Goal: Information Seeking & Learning: Learn about a topic

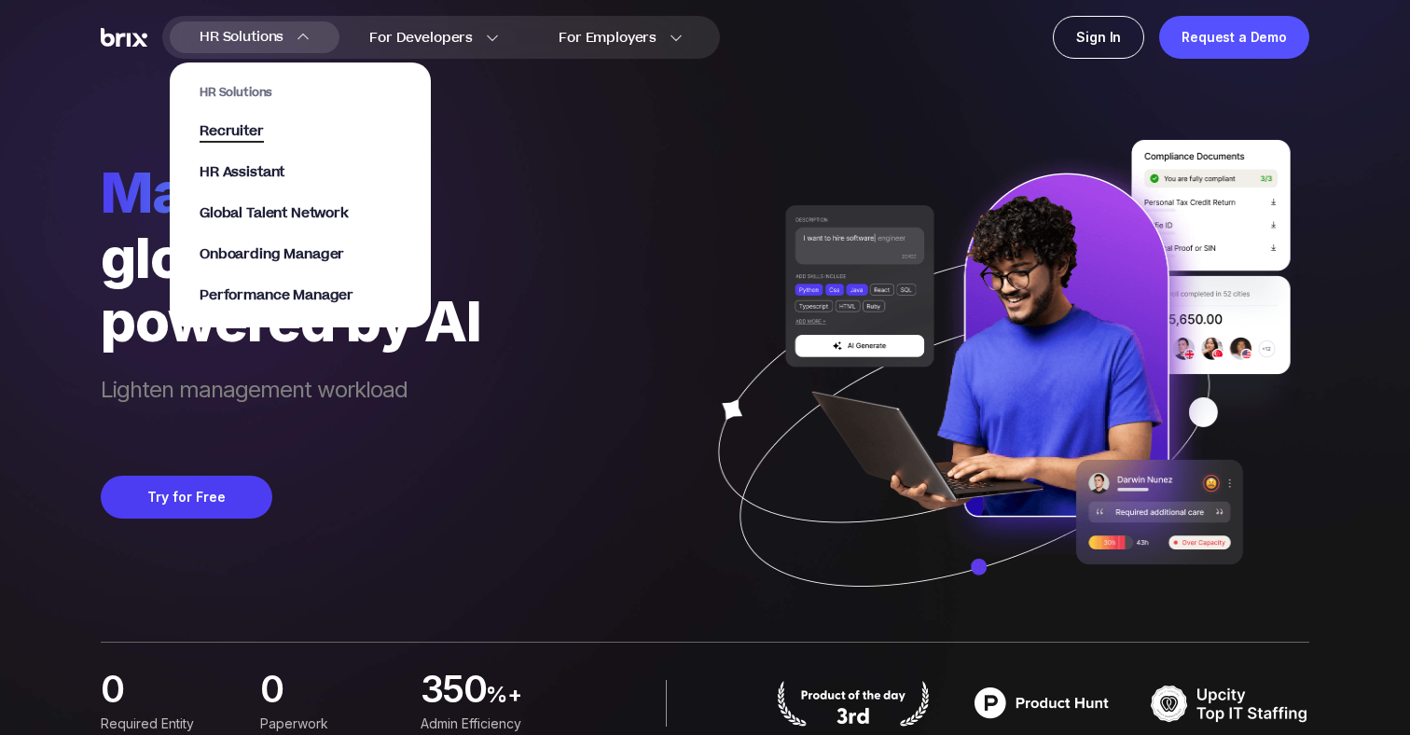
click at [225, 132] on span "Recruiter" at bounding box center [232, 131] width 64 height 21
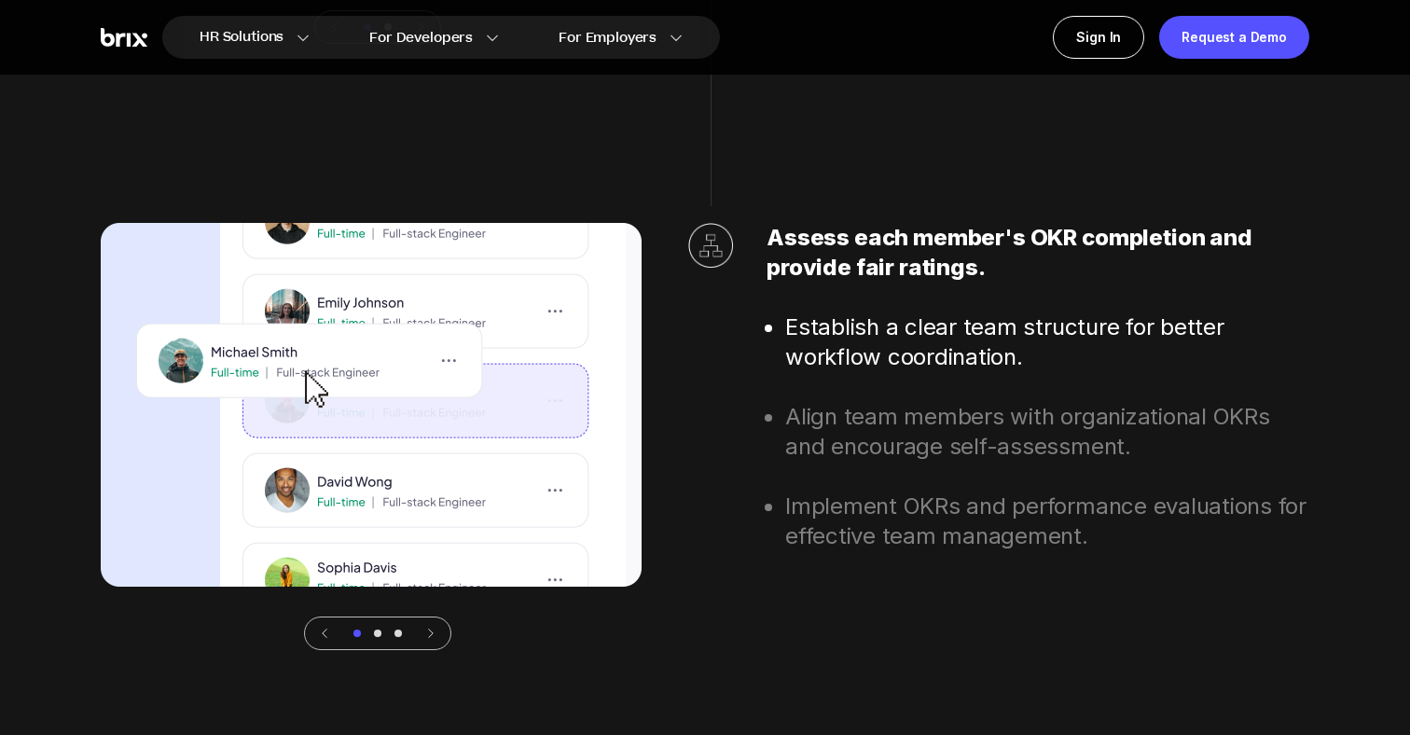
scroll to position [6441, 0]
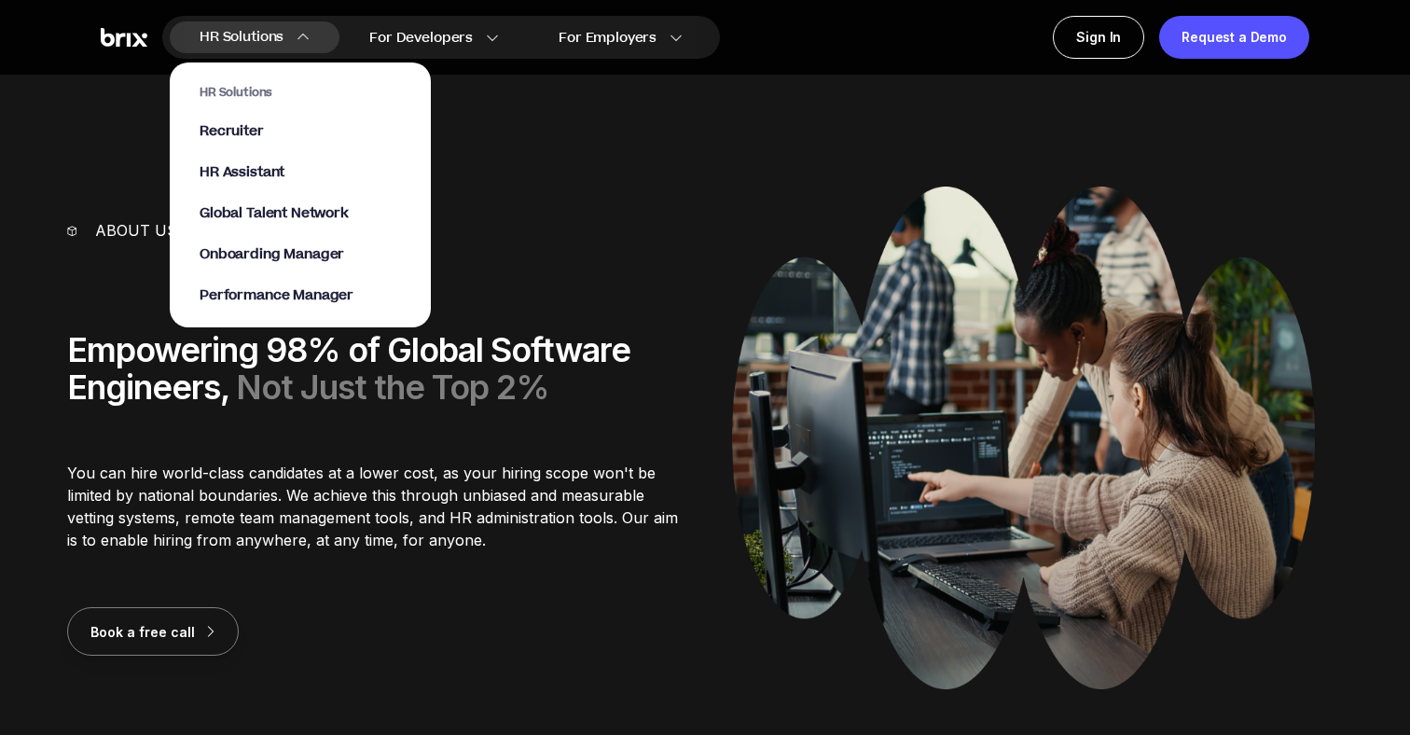
click at [262, 44] on section "HR Solutions Recruiter HR Assistant Global Talent Network Onboarding Manager Pe…" at bounding box center [300, 185] width 261 height 283
click at [237, 127] on span "Recruiter" at bounding box center [232, 131] width 64 height 21
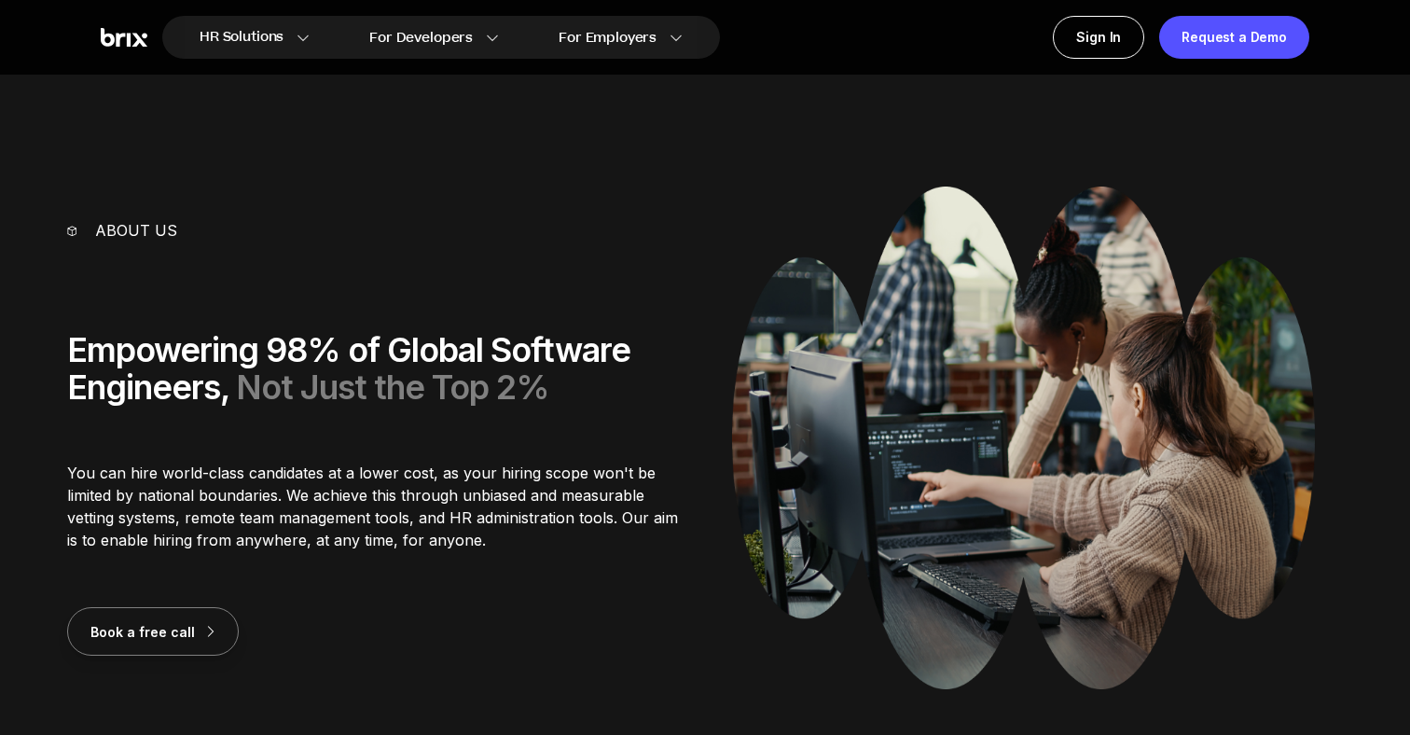
click at [113, 230] on p "About us" at bounding box center [136, 230] width 82 height 22
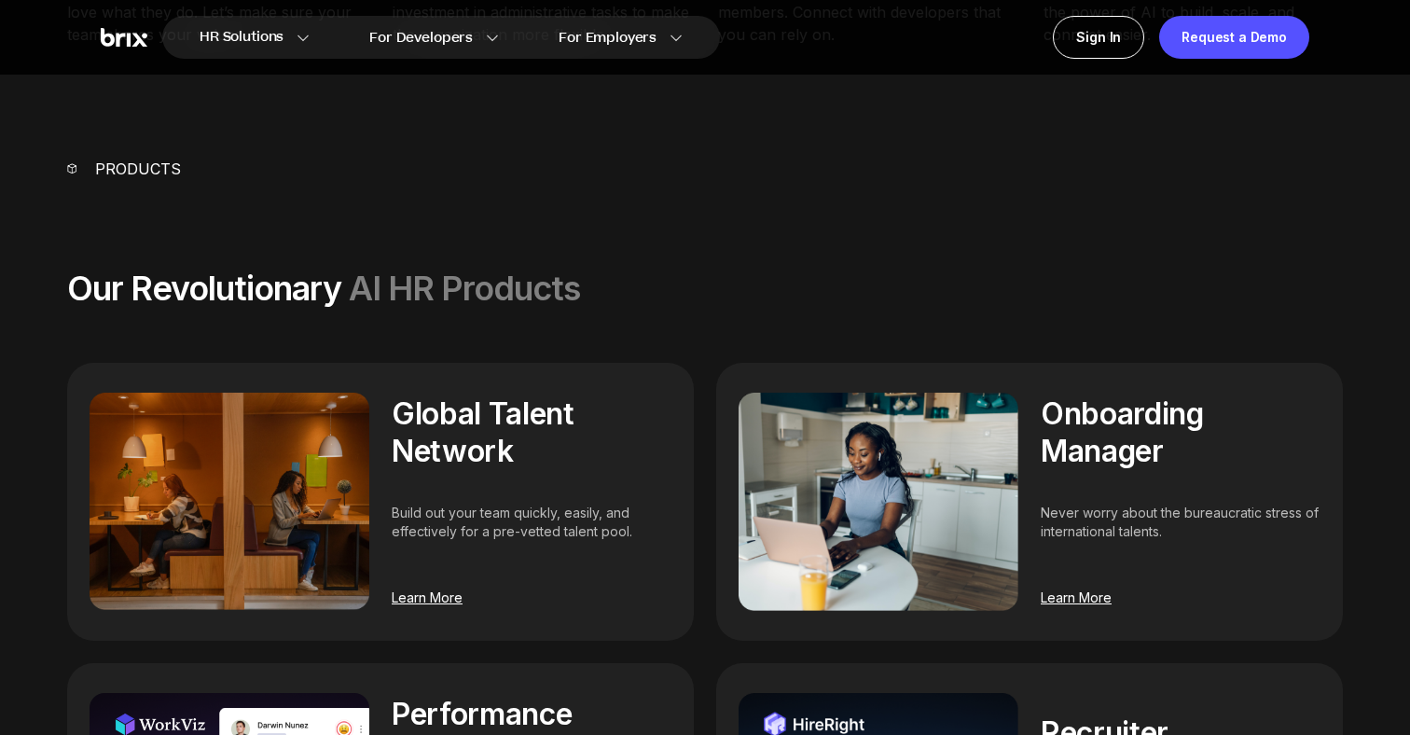
scroll to position [1058, 0]
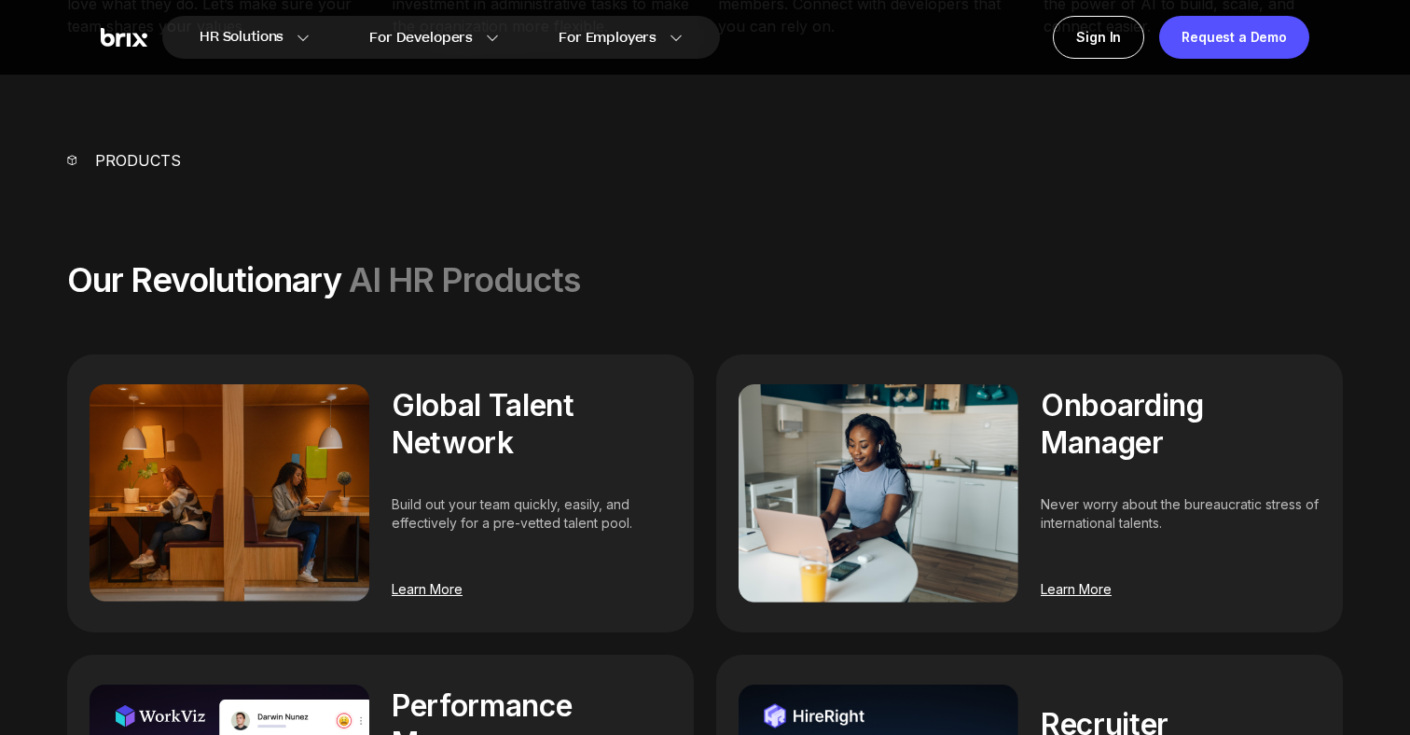
click at [413, 589] on span "Learn More" at bounding box center [427, 589] width 71 height 16
